Goal: Use online tool/utility: Utilize a website feature to perform a specific function

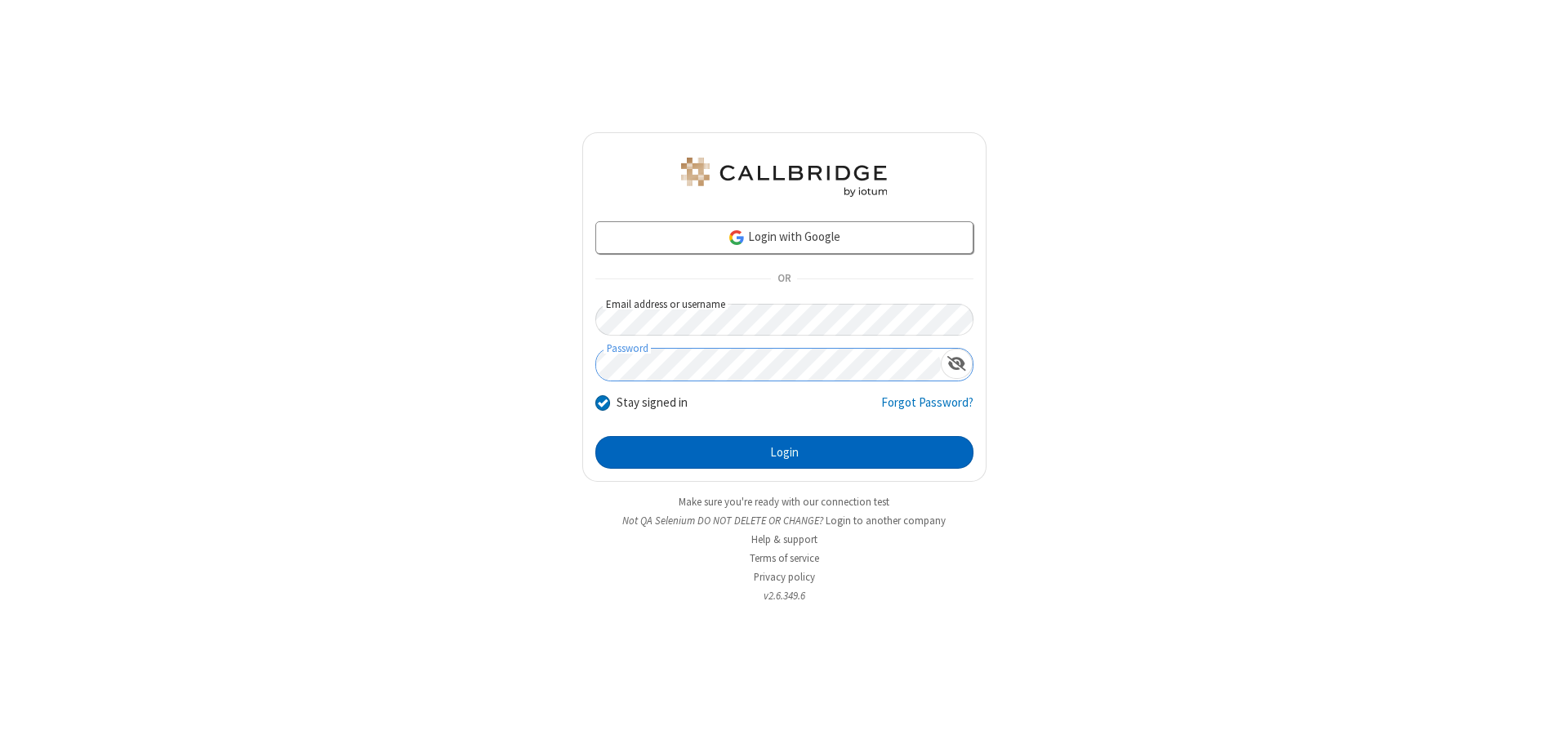
click at [784, 452] on button "Login" at bounding box center [784, 452] width 379 height 33
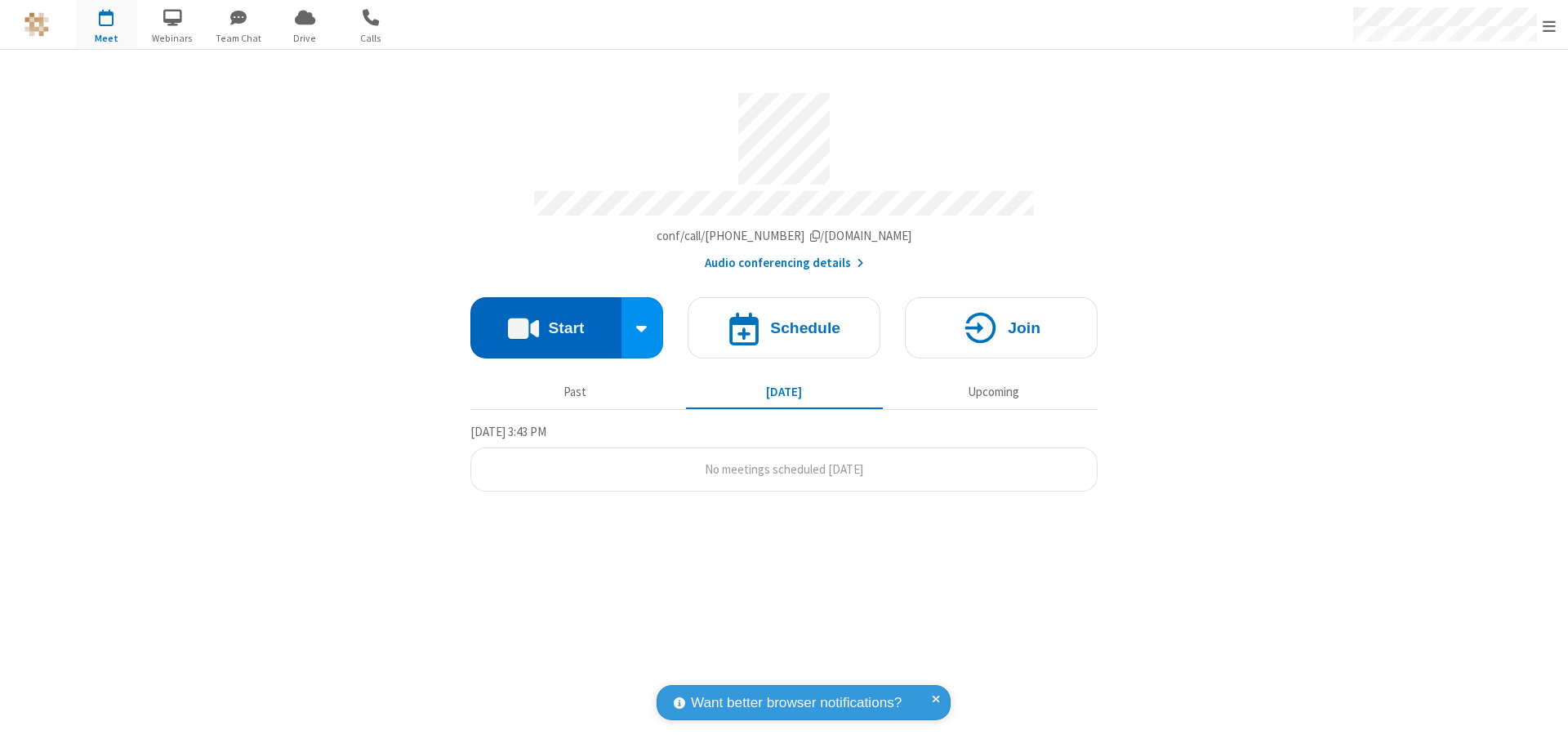
click at [545, 320] on button "Start" at bounding box center [546, 327] width 151 height 61
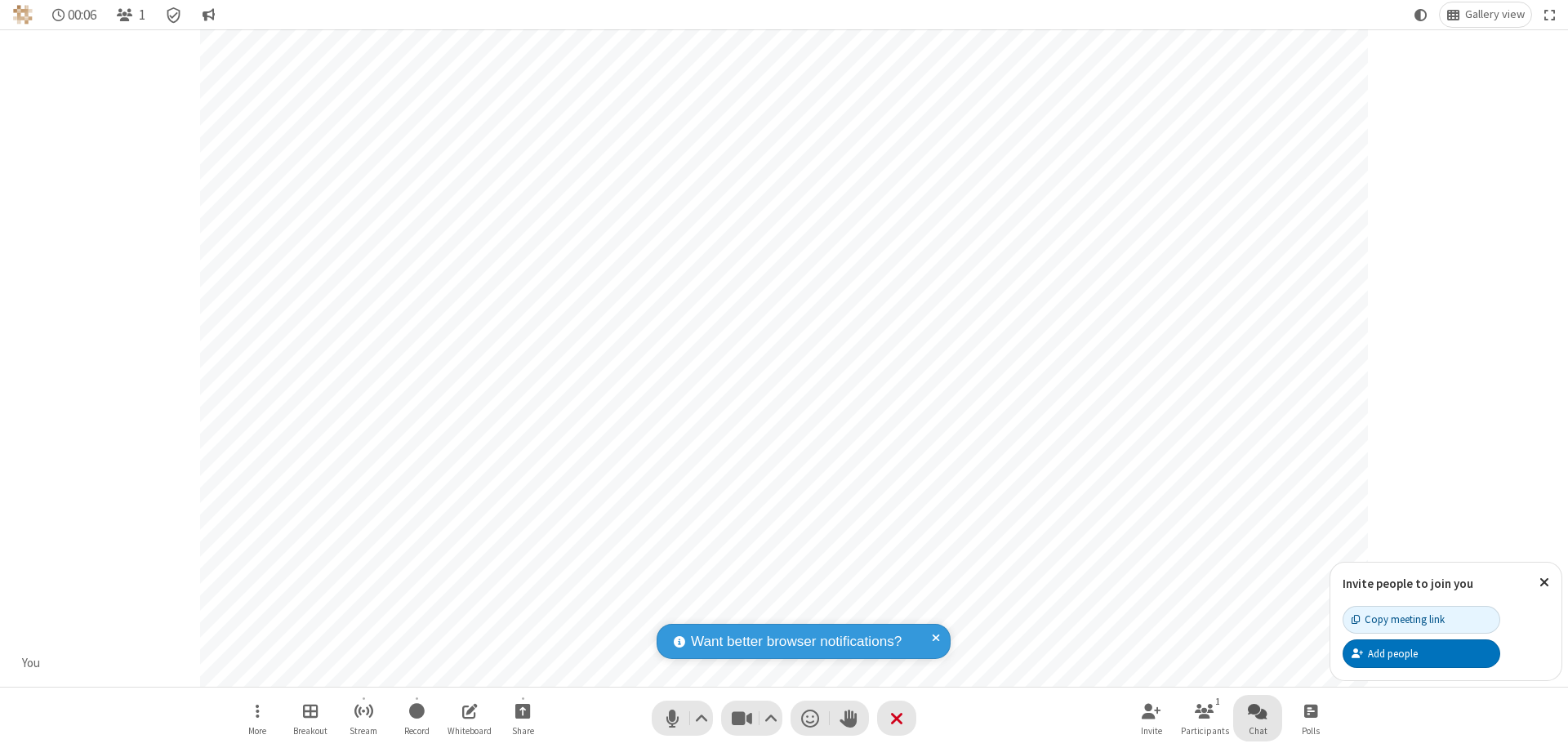
click at [1258, 711] on span "Open chat" at bounding box center [1257, 711] width 19 height 20
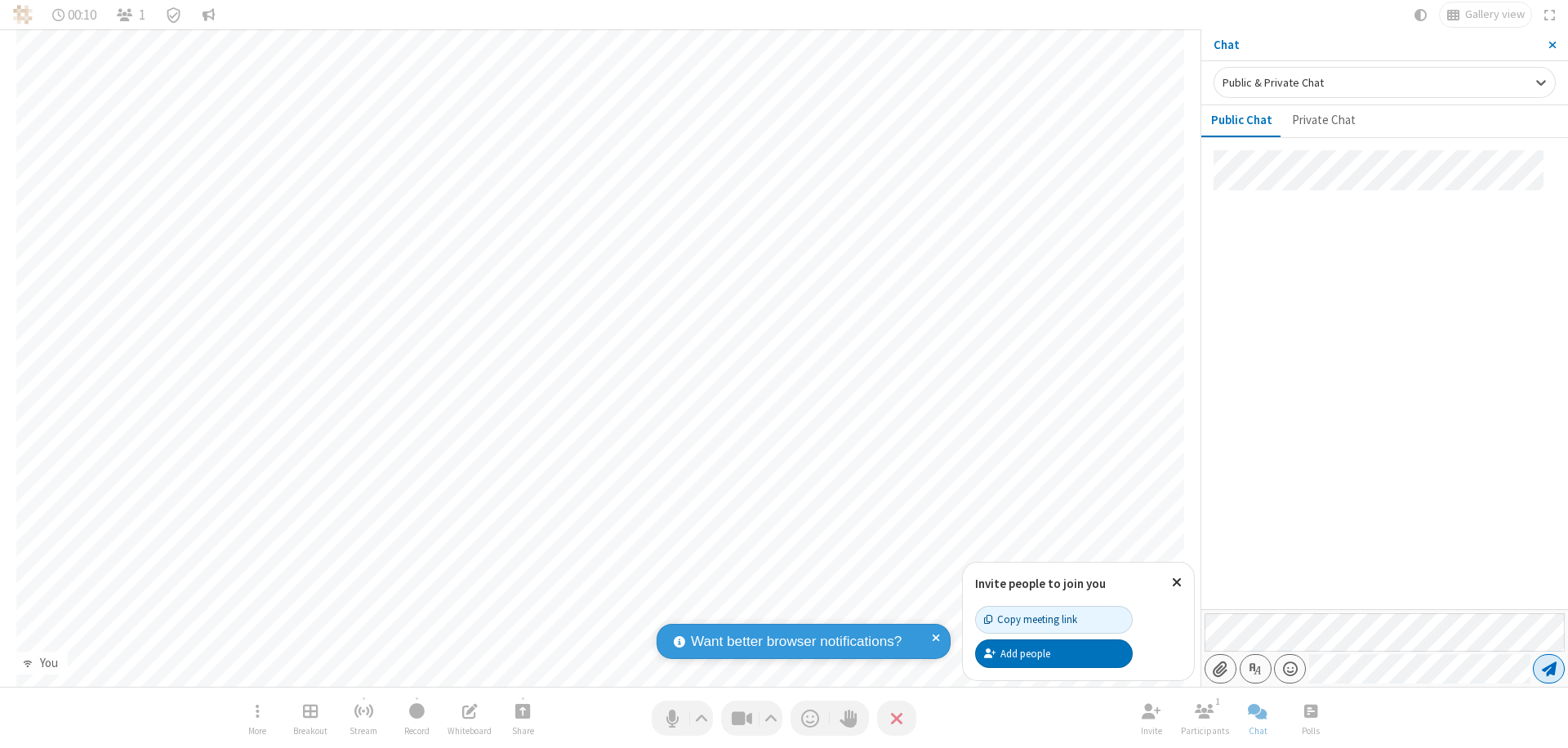
click at [1549, 669] on span "Send message" at bounding box center [1550, 669] width 15 height 16
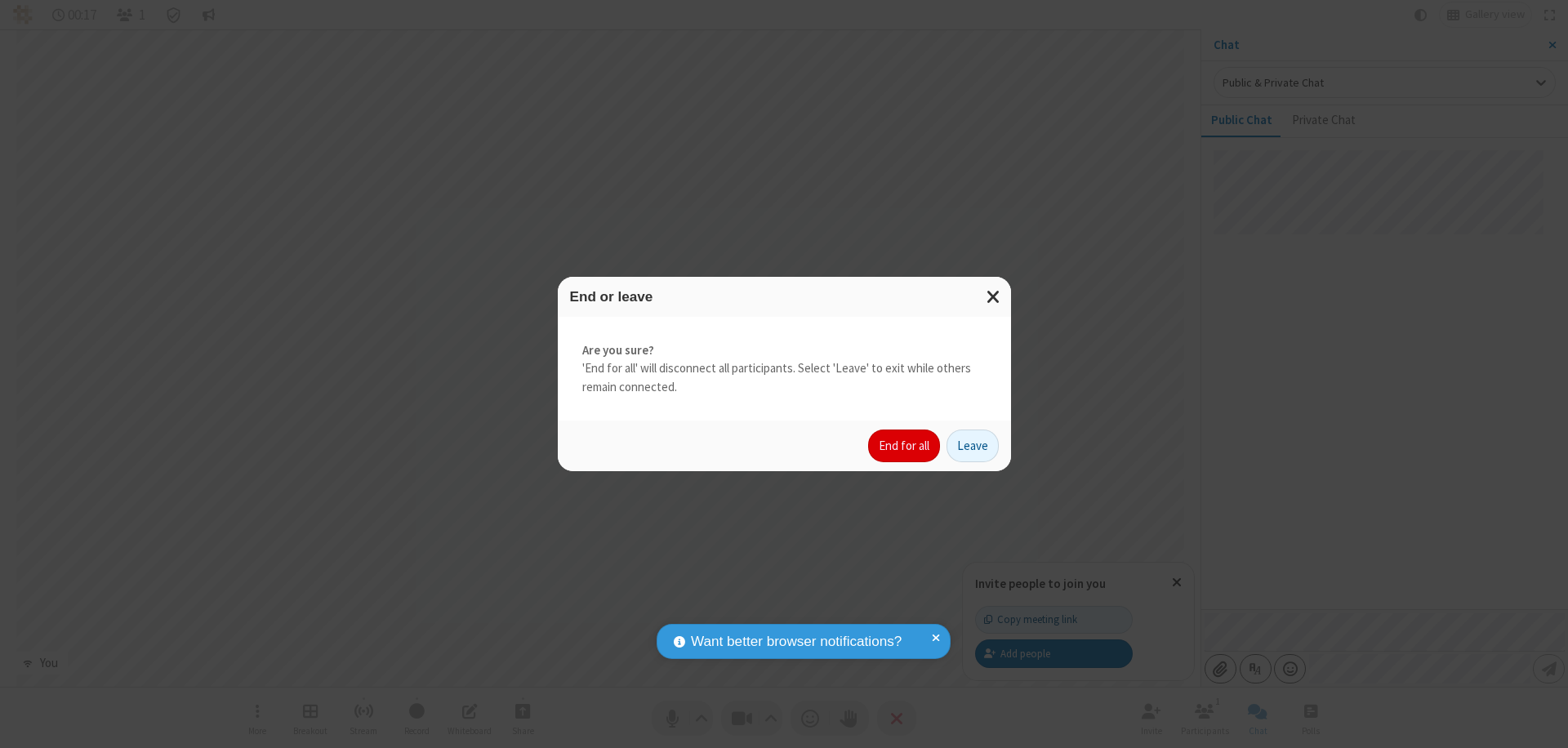
click at [905, 446] on button "End for all" at bounding box center [904, 446] width 72 height 33
